Goal: Navigation & Orientation: Find specific page/section

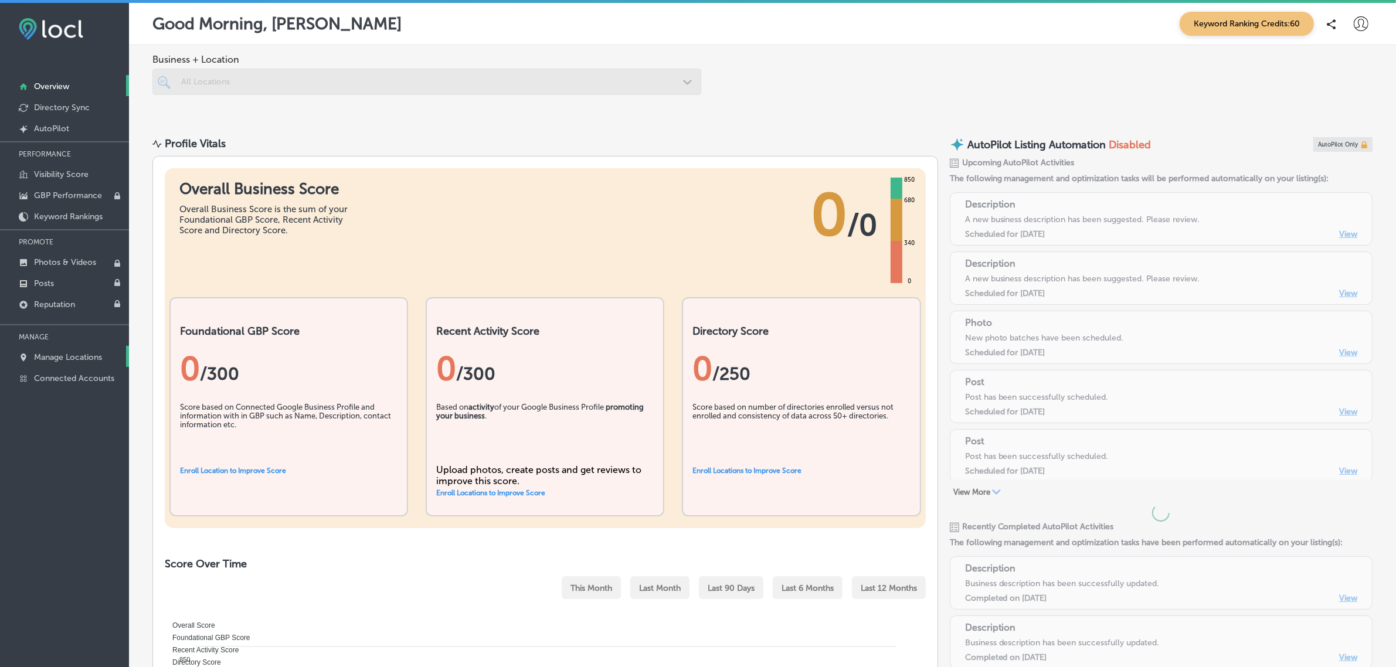
click at [77, 352] on link "Manage Locations" at bounding box center [64, 356] width 129 height 21
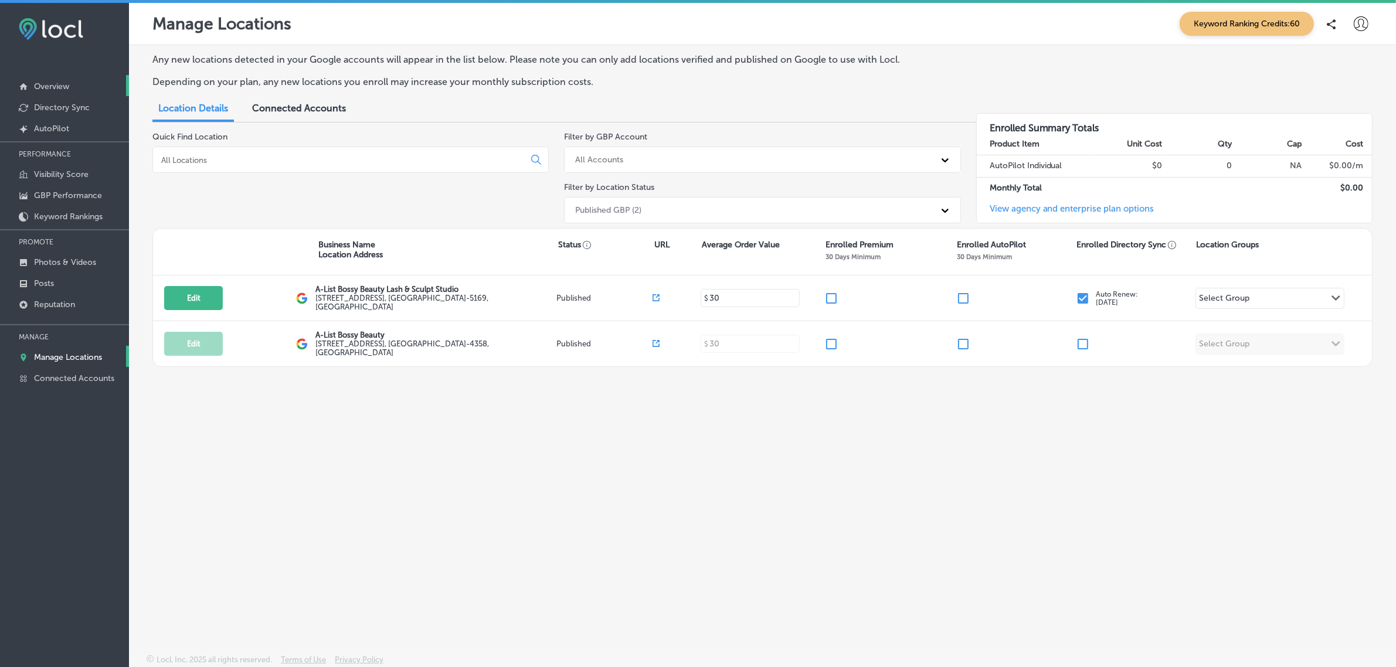
click at [74, 85] on link "Overview" at bounding box center [64, 85] width 129 height 21
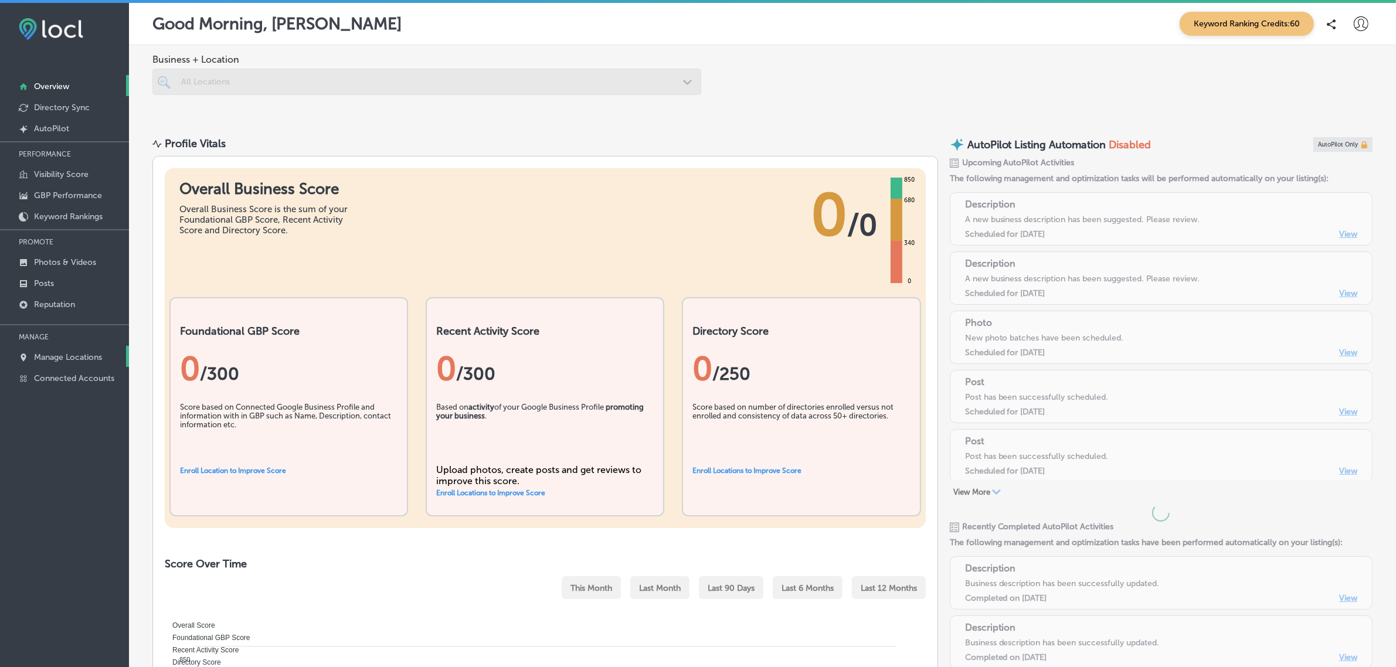
click at [53, 358] on p "Manage Locations" at bounding box center [68, 357] width 68 height 10
